Goal: Information Seeking & Learning: Understand process/instructions

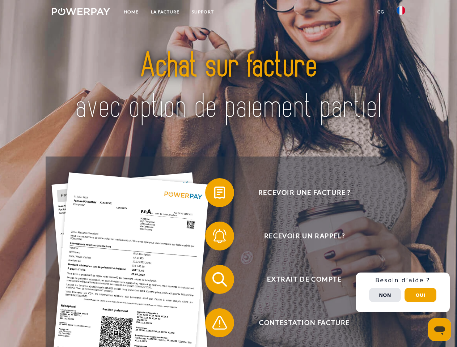
click at [81, 13] on img at bounding box center [81, 11] width 58 height 7
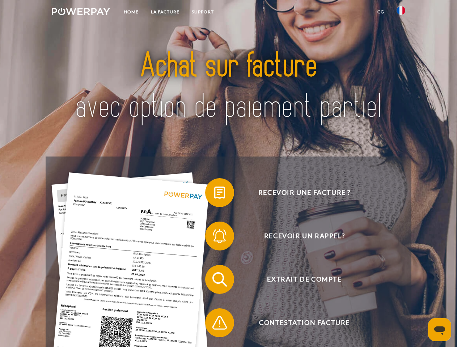
click at [401, 13] on img at bounding box center [400, 10] width 9 height 9
click at [380, 12] on link "CG" at bounding box center [380, 11] width 19 height 13
click at [214, 194] on span at bounding box center [209, 193] width 36 height 36
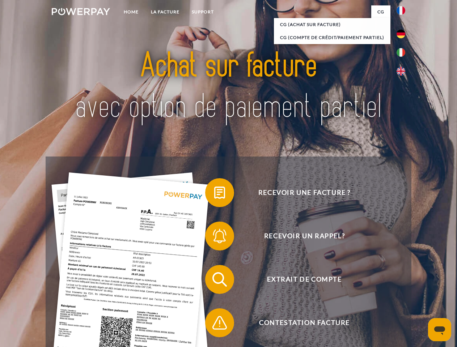
click at [214, 238] on span at bounding box center [209, 236] width 36 height 36
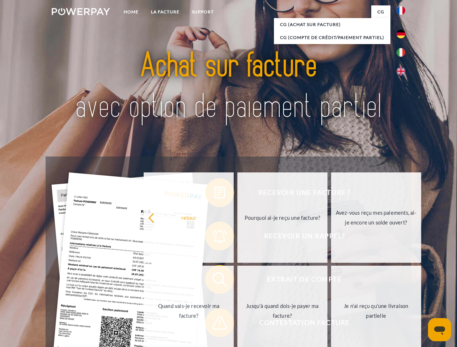
click at [237, 281] on link "Jusqu'à quand dois-je payer ma facture?" at bounding box center [282, 311] width 90 height 90
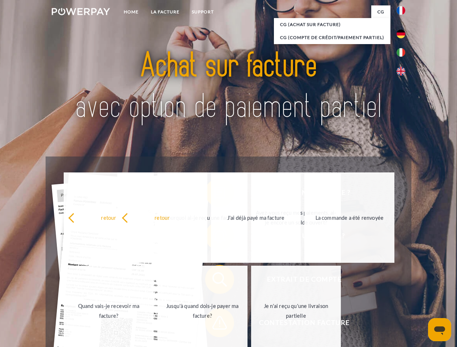
click at [214, 324] on span at bounding box center [209, 323] width 36 height 36
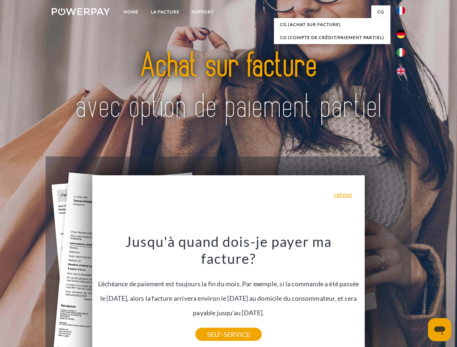
click at [403, 293] on div "Recevoir une facture ? Recevoir un rappel? Extrait de compte retour" at bounding box center [228, 301] width 365 height 289
click at [385, 294] on span "Extrait de compte" at bounding box center [304, 279] width 177 height 29
click at [420, 295] on header "Home LA FACTURE Support" at bounding box center [228, 249] width 457 height 499
